Goal: Register for event/course

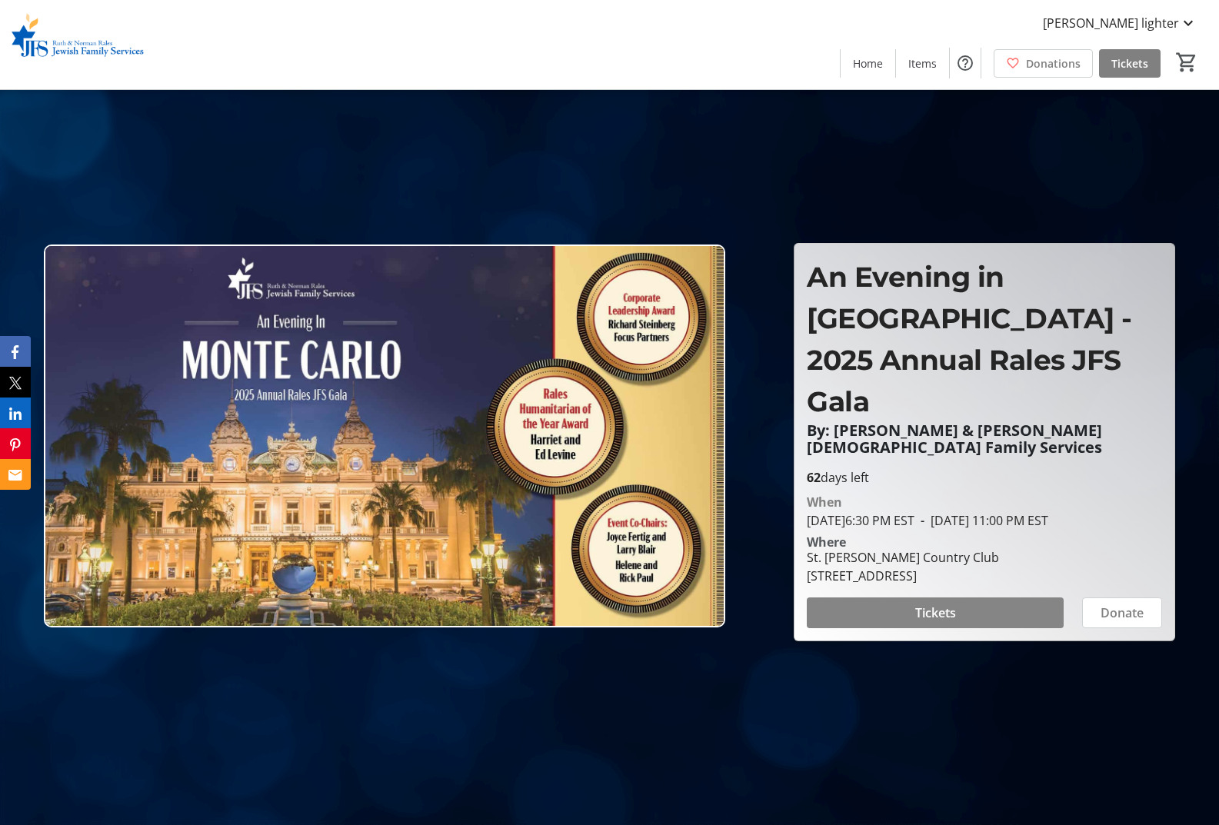
click at [939, 622] on span "Tickets" at bounding box center [935, 613] width 41 height 18
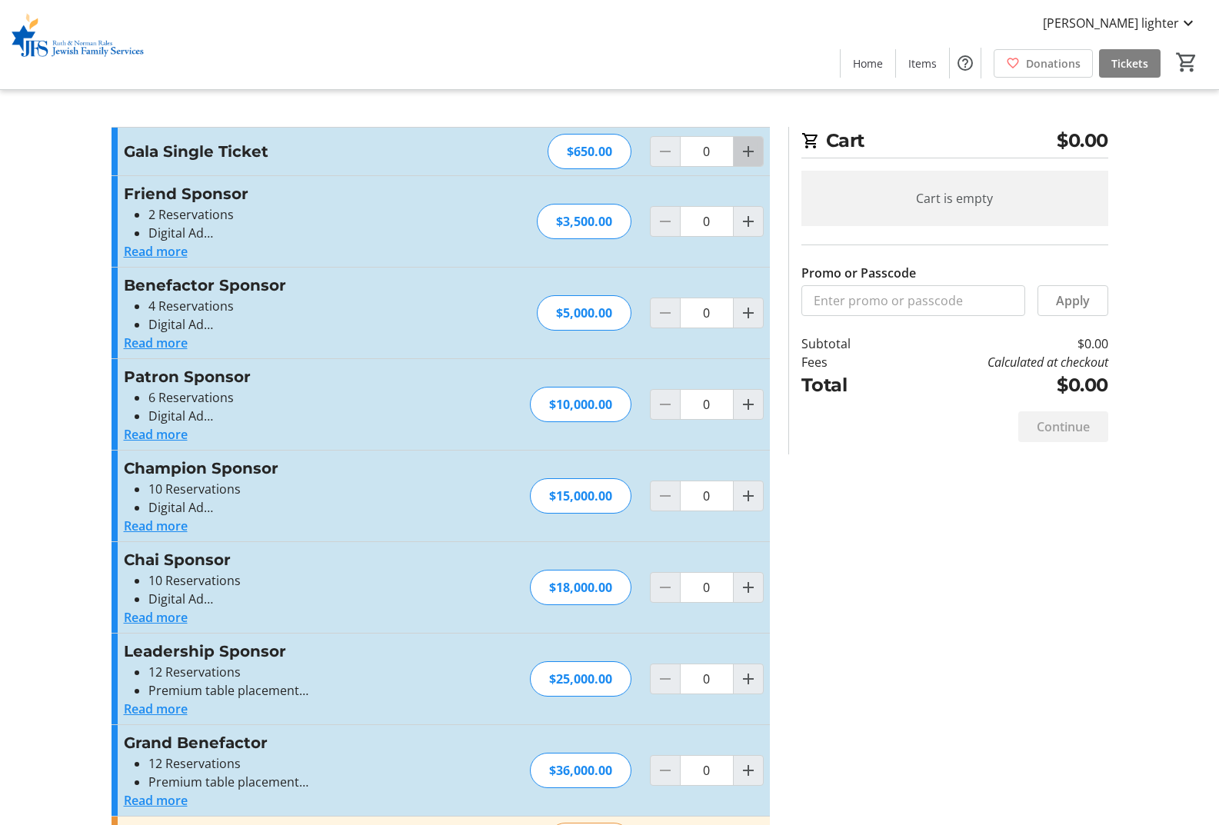
click at [748, 155] on mat-icon "Increment by one" at bounding box center [748, 151] width 18 height 18
type input "2"
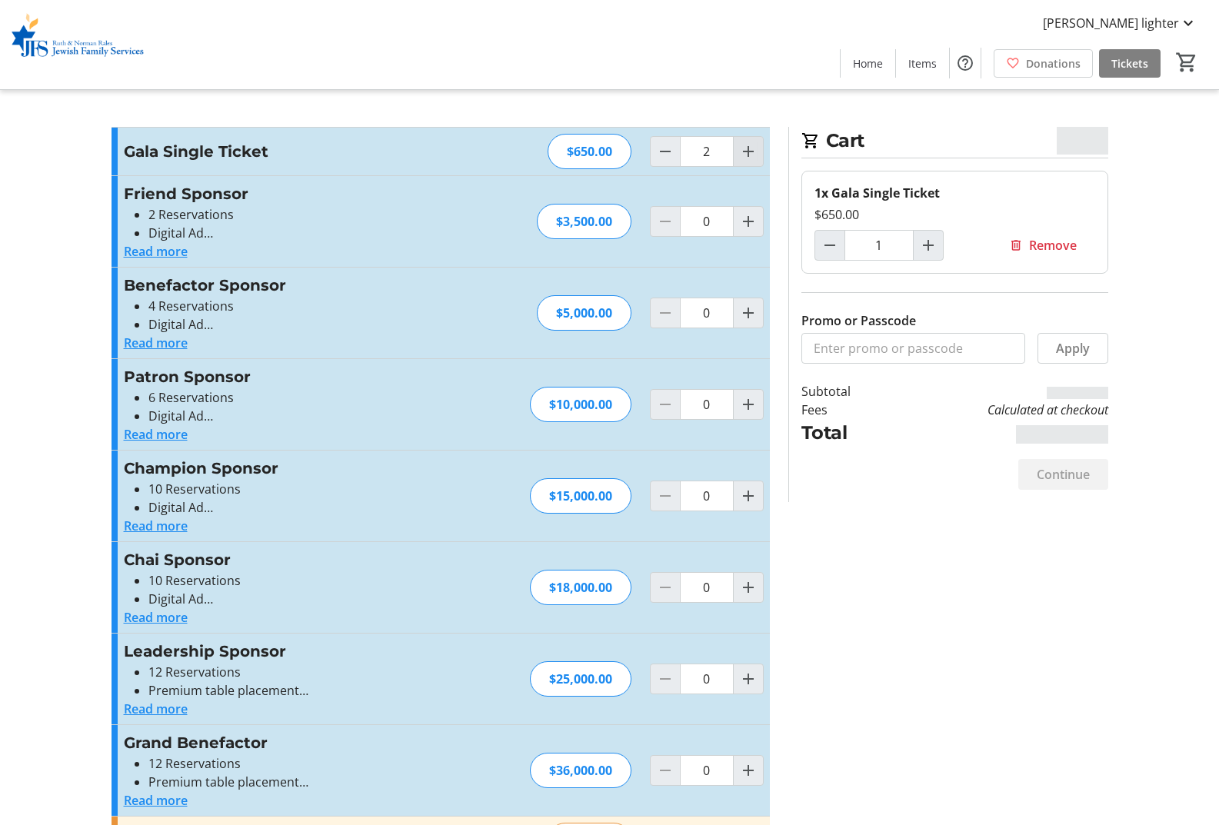
type input "2"
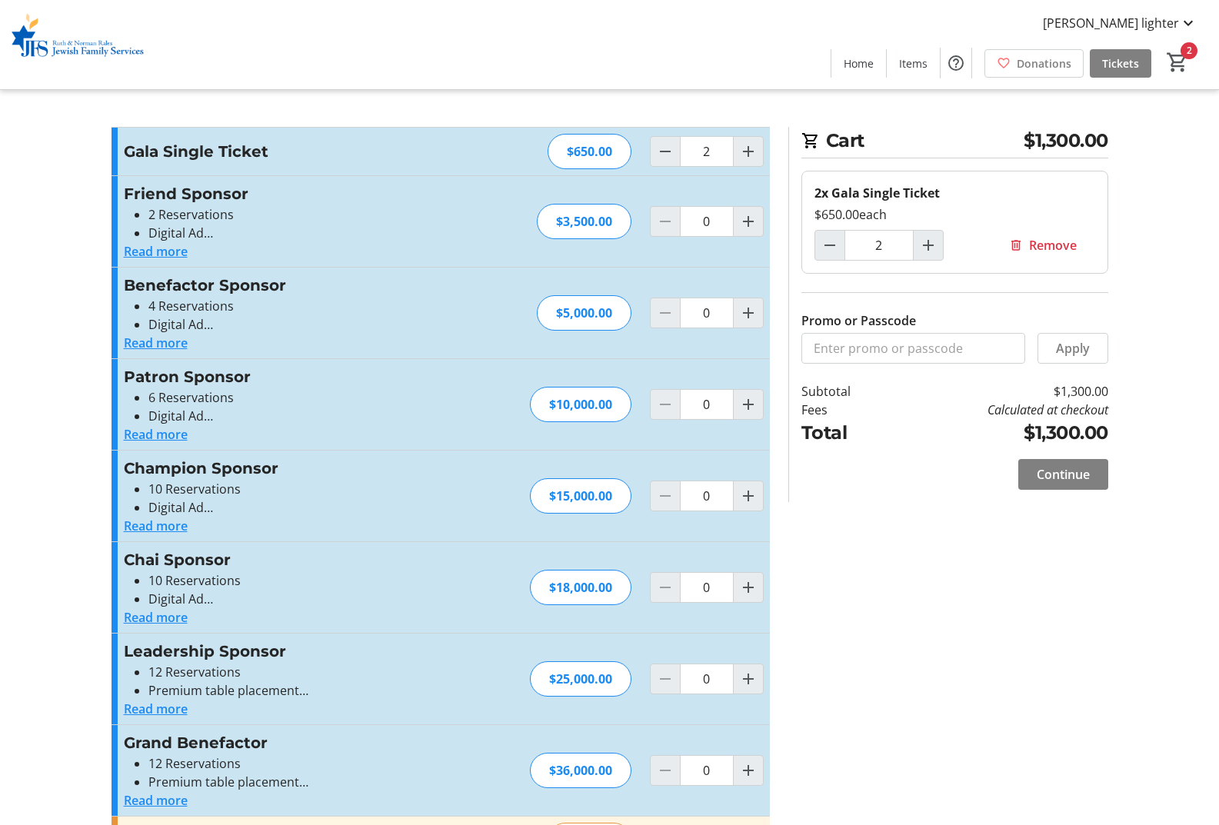
click at [161, 253] on button "Read more" at bounding box center [156, 251] width 64 height 18
